Goal: Information Seeking & Learning: Learn about a topic

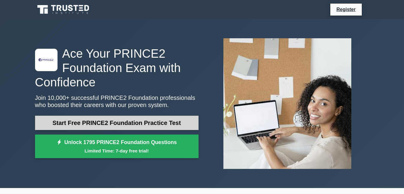
click at [117, 123] on link "Start Free PRINCE2 Foundation Practice Test" at bounding box center [116, 123] width 163 height 14
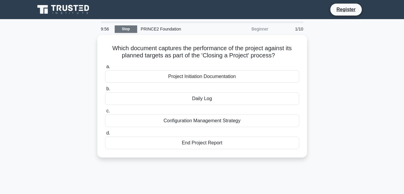
click at [127, 28] on link "Stop" at bounding box center [126, 28] width 22 height 7
